Goal: Task Accomplishment & Management: Complete application form

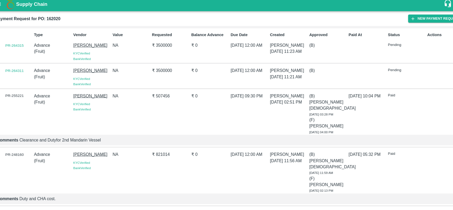
click at [9, 39] on div "Id PR-264315" at bounding box center [19, 46] width 37 height 30
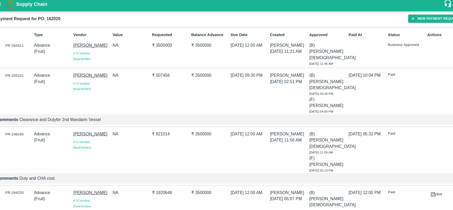
click at [17, 43] on div "PR-264311" at bounding box center [20, 46] width 35 height 6
copy div "PR-264311"
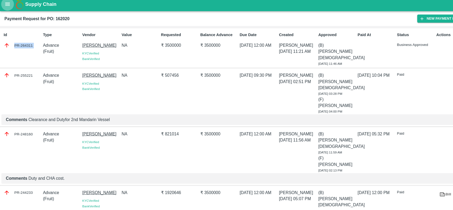
click at [9, 7] on icon "open drawer" at bounding box center [7, 7] width 6 height 6
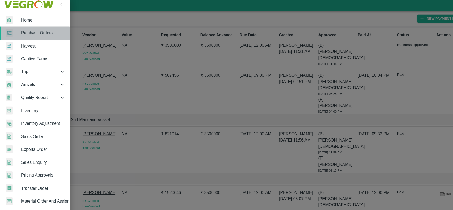
click at [28, 37] on link "Purchase Orders" at bounding box center [33, 34] width 66 height 12
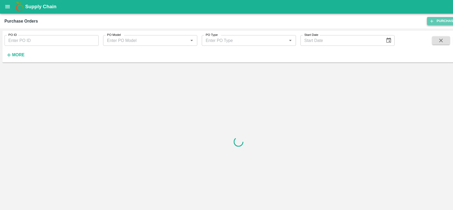
click at [415, 21] on link "Purchase Order" at bounding box center [427, 20] width 42 height 8
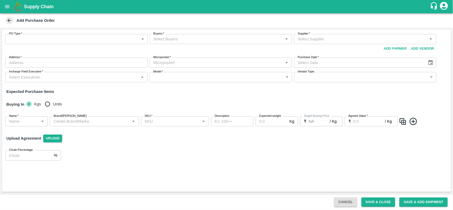
drag, startPoint x: 109, startPoint y: 33, endPoint x: 109, endPoint y: 39, distance: 5.6
click at [109, 39] on div "PO Type   * ​ PO Type Buyers   * Buyers   * Supplier   * Supplier   * Add Vendo…" at bounding box center [226, 58] width 449 height 57
click at [109, 39] on body "Supply Chain Add Purchase Order PO Type   * ​ PO Type Buyers   * Buyers   * Sup…" at bounding box center [226, 105] width 453 height 210
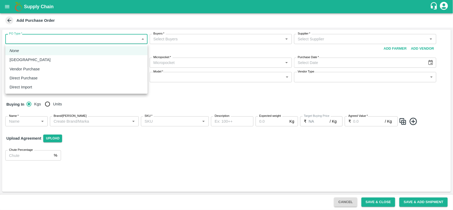
click at [169, 40] on div at bounding box center [226, 105] width 453 height 210
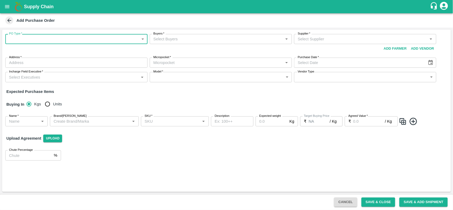
click at [169, 40] on input "Buyers   *" at bounding box center [216, 39] width 130 height 7
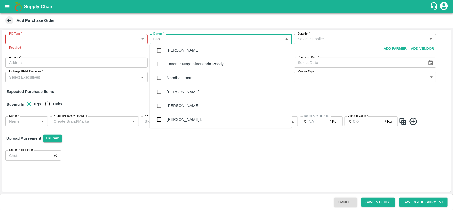
scroll to position [45, 0]
type input "nan"
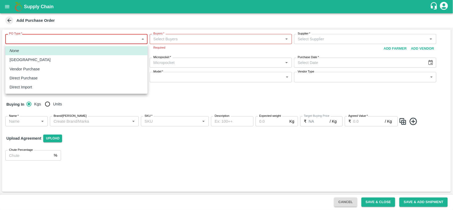
click at [79, 40] on body "Supply Chain Add Purchase Order PO Type   * ​ PO Type Required Buyers   * Buyer…" at bounding box center [226, 105] width 453 height 210
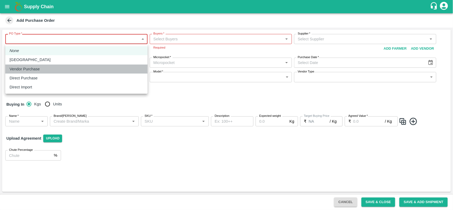
click at [30, 67] on p "Vendor Purchase" at bounding box center [25, 69] width 30 height 6
type input "2"
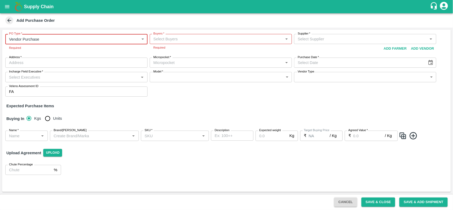
click at [180, 36] on input "Buyers   *" at bounding box center [216, 39] width 130 height 7
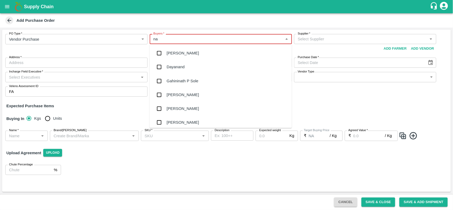
type input "nan"
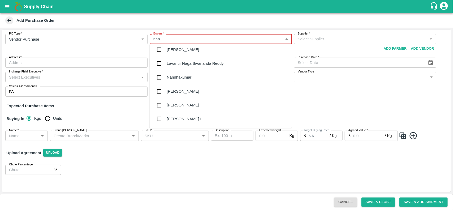
click at [162, 116] on input "checkbox" at bounding box center [159, 119] width 11 height 11
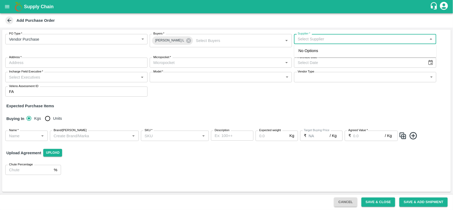
click at [353, 41] on input "Supplier   *" at bounding box center [361, 39] width 130 height 7
click at [311, 51] on div "IRFAN ALI-, -8688880900(Supplier)" at bounding box center [337, 51] width 76 height 6
type input "IRFAN ALI-, -8688880900(Supplier)"
type input ", , , Telangana"
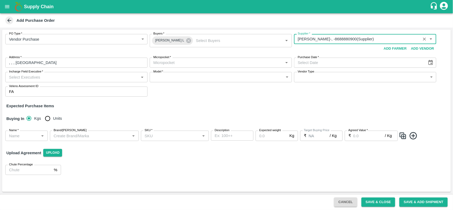
type input "IRFAN ALI-, -8688880900(Supplier)"
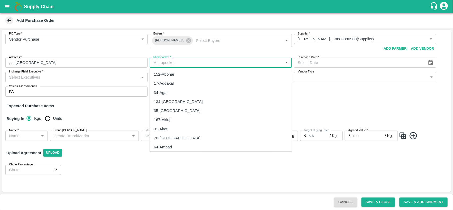
click at [159, 62] on input "Micropocket   *" at bounding box center [216, 62] width 130 height 7
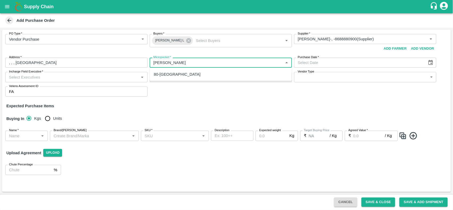
click at [163, 77] on div "80-Hyderabad" at bounding box center [177, 74] width 47 height 6
type input "80-Hyderabad"
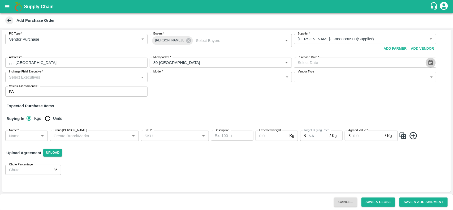
click at [432, 64] on icon "Choose date" at bounding box center [431, 63] width 6 height 6
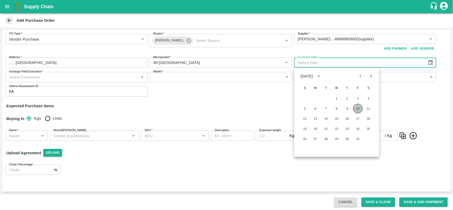
click at [357, 112] on button "10" at bounding box center [359, 109] width 10 height 10
type input "10/10/2025"
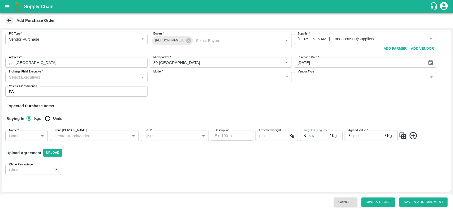
click at [64, 75] on input "Incharge Field Executive   *" at bounding box center [72, 77] width 130 height 7
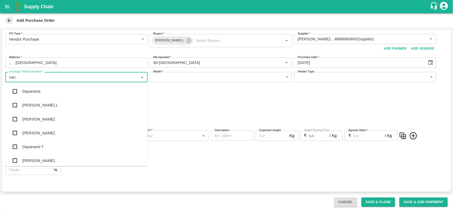
type input "nand"
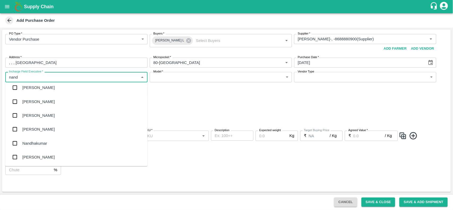
scroll to position [0, 0]
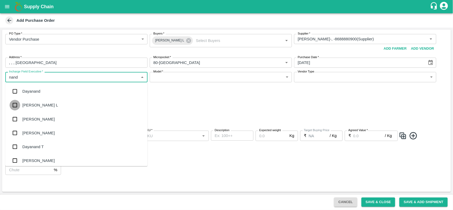
click at [15, 107] on input "checkbox" at bounding box center [15, 105] width 11 height 11
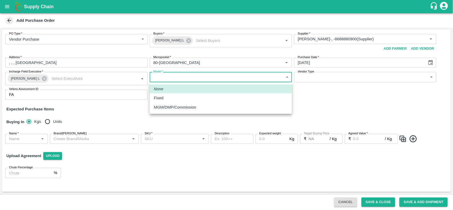
click at [193, 77] on body "Supply Chain Add Purchase Order PO Type   * Vendor Purchase 2 PO Type Buyers   …" at bounding box center [226, 105] width 453 height 210
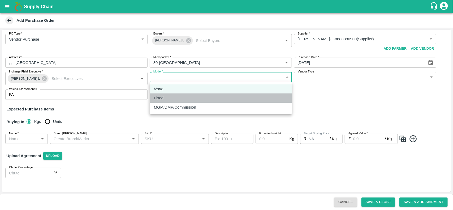
click at [179, 100] on div "Fixed" at bounding box center [221, 98] width 134 height 6
type input "Fixed"
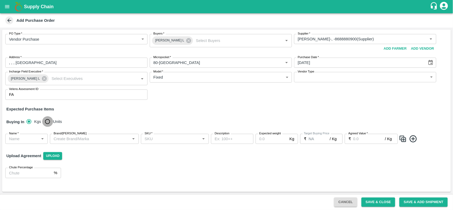
click at [46, 124] on input "Units" at bounding box center [47, 121] width 11 height 11
radio input "true"
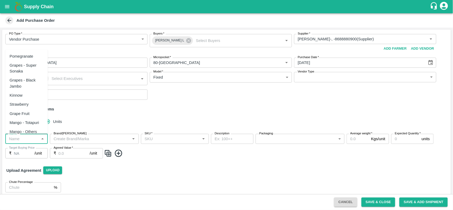
click at [31, 135] on input "Name   *" at bounding box center [22, 138] width 31 height 7
click at [18, 139] on input "Name   *" at bounding box center [22, 138] width 31 height 7
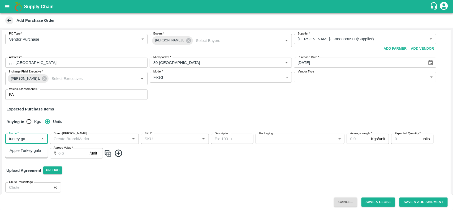
click at [19, 149] on div "Apple Turkey gala" at bounding box center [26, 151] width 32 height 6
type input "Apple Turkey gala"
click at [111, 153] on img at bounding box center [108, 153] width 8 height 9
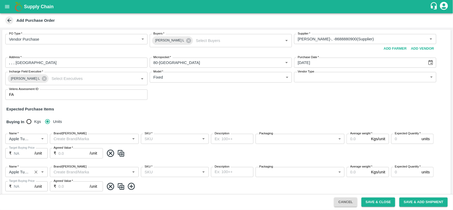
click at [36, 173] on icon "Clear" at bounding box center [35, 172] width 5 height 5
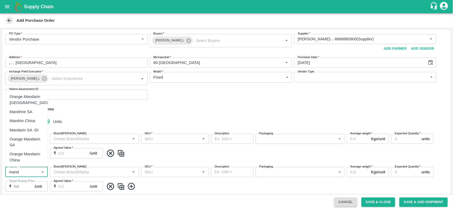
click at [25, 137] on div "Orange Mandarin SA" at bounding box center [27, 142] width 34 height 12
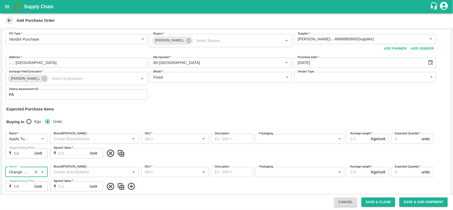
type input "Orange Mandarin SA"
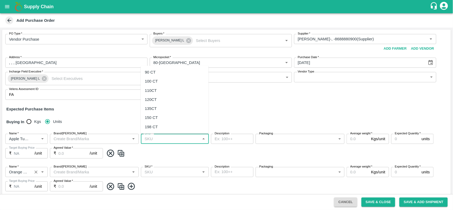
click at [183, 139] on input "SKU   *" at bounding box center [171, 138] width 56 height 7
click at [155, 92] on div "110CT" at bounding box center [151, 91] width 12 height 6
type input "110CT"
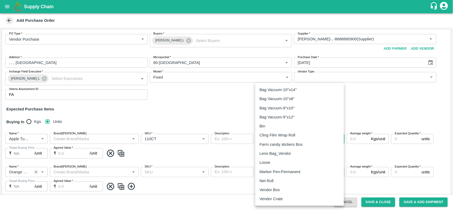
click at [286, 135] on body "Supply Chain Add Purchase Order PO Type   * Vendor Purchase 2 PO Type Buyers   …" at bounding box center [226, 105] width 453 height 210
click at [266, 188] on p "Vendor Box" at bounding box center [270, 190] width 20 height 6
type input "276"
click at [272, 170] on body "Supply Chain Add Purchase Order PO Type   * Vendor Purchase 2 PO Type Buyers   …" at bounding box center [226, 105] width 453 height 210
click at [274, 188] on p "Vendor Box" at bounding box center [270, 190] width 20 height 6
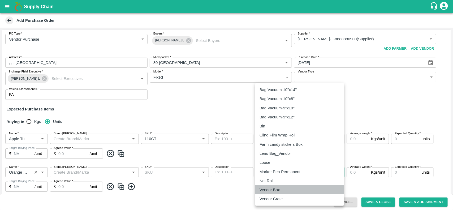
type input "276"
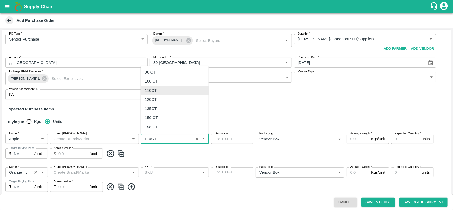
click at [179, 138] on input "SKU   *" at bounding box center [167, 138] width 49 height 7
click at [164, 71] on div "90 CT" at bounding box center [175, 72] width 68 height 9
type input "90 CT"
click at [155, 173] on input "SKU   *" at bounding box center [171, 172] width 56 height 7
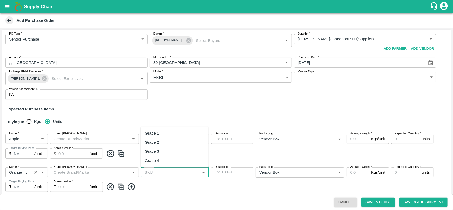
click at [159, 143] on div "Grade 2" at bounding box center [152, 142] width 14 height 6
type input "Grade 2"
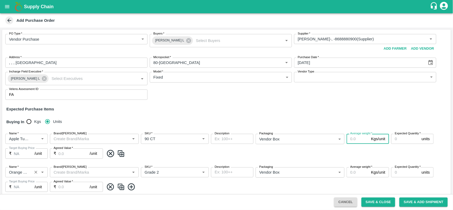
click at [352, 140] on input "Average weight   *" at bounding box center [358, 139] width 22 height 10
type input "18"
click at [352, 173] on input "Average weight   *" at bounding box center [358, 172] width 22 height 10
type input "10"
click at [402, 139] on input "Expected Quantity   *" at bounding box center [406, 139] width 28 height 10
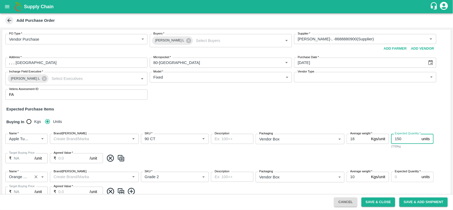
type input "150"
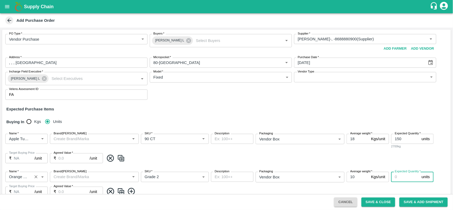
click at [402, 176] on input "Expected Quantity   *" at bounding box center [406, 177] width 28 height 10
type input "500"
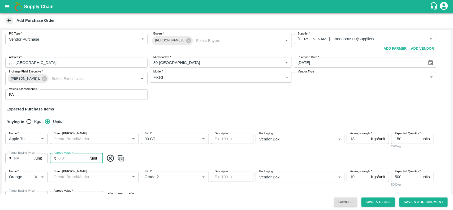
click at [60, 160] on input "Agreed Value   *" at bounding box center [73, 158] width 31 height 10
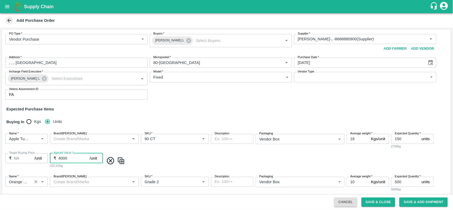
type input "4000"
click at [147, 155] on div "Name   * Name   * Brand/Marka Brand/Marka SKU   * SKU   * Description x Descrip…" at bounding box center [226, 151] width 449 height 43
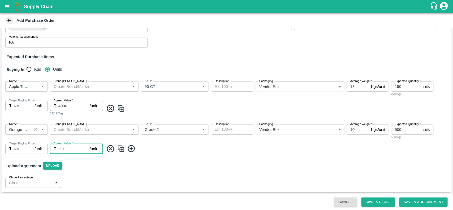
click at [83, 144] on input "Agreed Value   *" at bounding box center [73, 149] width 31 height 10
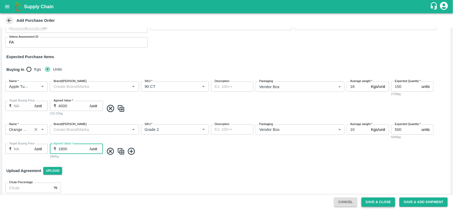
type input "1800"
click at [378, 201] on button "Save & Close" at bounding box center [379, 202] width 34 height 9
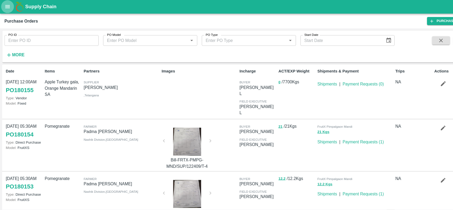
click at [9, 4] on icon "open drawer" at bounding box center [7, 7] width 6 height 6
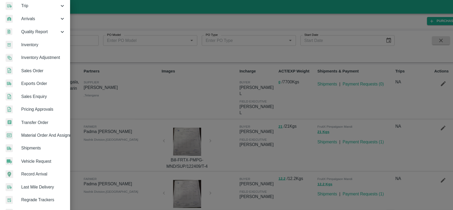
scroll to position [65, 0]
click at [33, 70] on link "Sales Order" at bounding box center [33, 67] width 66 height 12
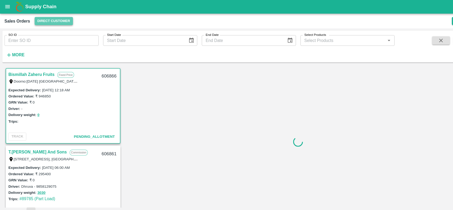
click at [53, 20] on button "Direct Customer" at bounding box center [51, 20] width 36 height 8
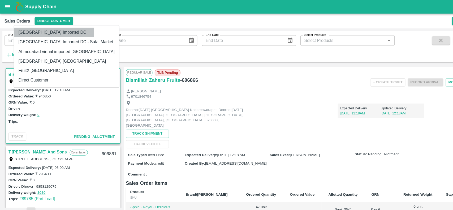
click at [46, 31] on li "[GEOGRAPHIC_DATA] Imported DC" at bounding box center [63, 31] width 100 height 9
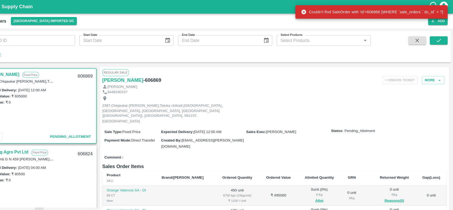
click at [442, 19] on div "Couldn't find SaleOrder with 'id'=606866 [WHERE `sale_orders`.`dc_id` = ?]" at bounding box center [375, 12] width 145 height 16
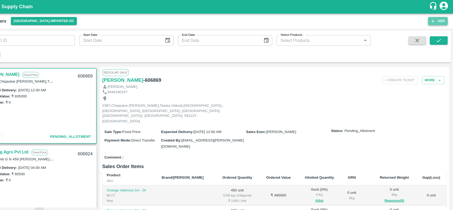
click at [434, 23] on button "Add" at bounding box center [439, 20] width 19 height 8
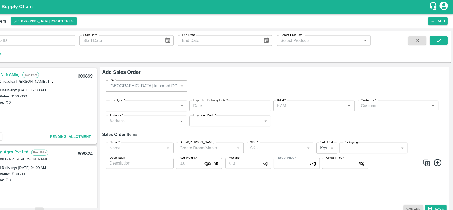
type input "[PERSON_NAME]"
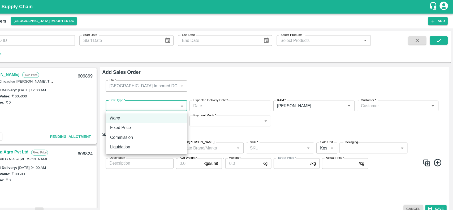
click at [154, 99] on body "Supply Chain Sales Orders Mumbai Imported DC Add SO ID SO ID Start Date Start D…" at bounding box center [226, 105] width 453 height 210
click at [141, 119] on p "Fixed Price" at bounding box center [137, 122] width 20 height 6
type input "1"
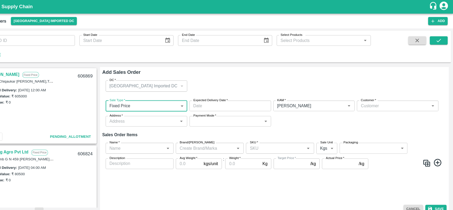
type input "DD/MM/YYYY hh:mm aa"
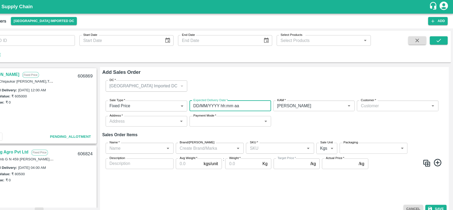
click at [230, 102] on input "DD/MM/YYYY hh:mm aa" at bounding box center [240, 101] width 74 height 10
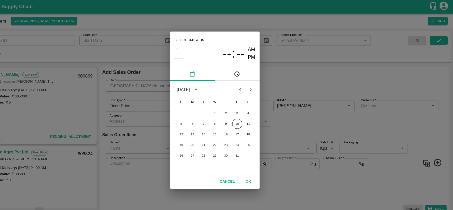
click at [252, 115] on div "5 6 7 8 9 10 11" at bounding box center [226, 118] width 85 height 10
click at [248, 118] on button "10" at bounding box center [248, 118] width 10 height 10
type input "10/10/2025 12:00 AM"
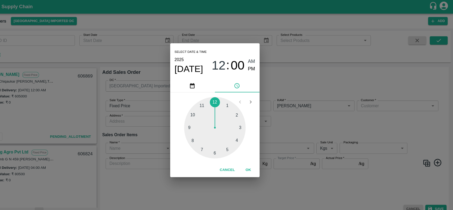
click at [309, 100] on div "Select date & time 2025 Oct 10 12 : 00 AM PM 1 2 3 4 5 6 7 8 9 10 11 12 Cancel …" at bounding box center [226, 105] width 453 height 210
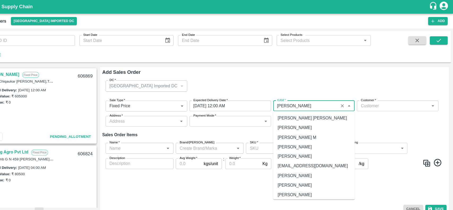
click at [309, 100] on input "KAM   *" at bounding box center [313, 101] width 59 height 7
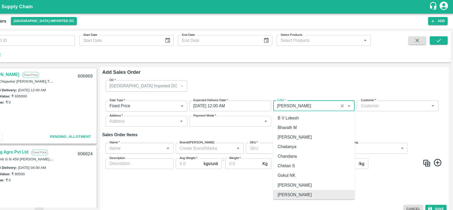
click at [309, 100] on input "KAM   *" at bounding box center [313, 101] width 59 height 7
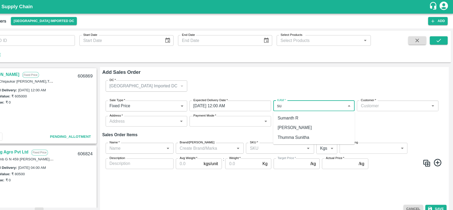
type input "s"
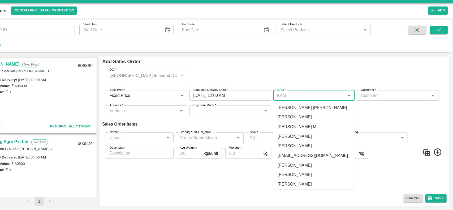
click at [288, 104] on div "KAM   *" at bounding box center [321, 101] width 78 height 10
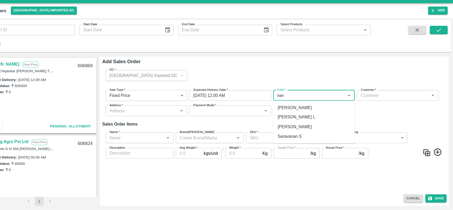
click at [310, 118] on div "Nanda Kumar L" at bounding box center [321, 121] width 78 height 9
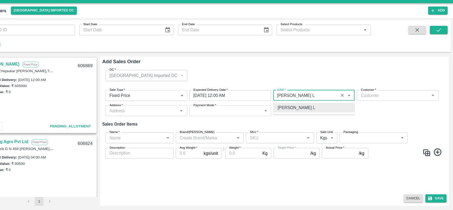
click at [338, 111] on div "Nanda Kumar L" at bounding box center [321, 112] width 78 height 9
type input "Nanda Kumar L"
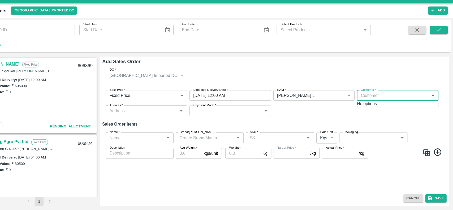
click at [372, 103] on input "Customer   *" at bounding box center [396, 101] width 66 height 7
type input "e"
type input "Eesh"
